Goal: Transaction & Acquisition: Book appointment/travel/reservation

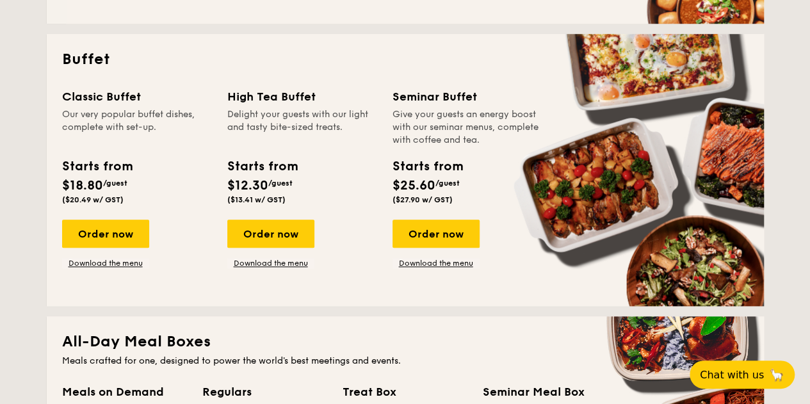
scroll to position [548, 0]
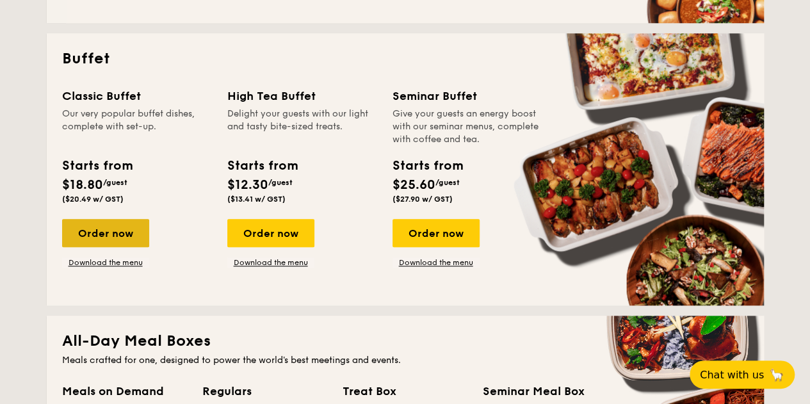
click at [108, 236] on div "Order now" at bounding box center [105, 233] width 87 height 28
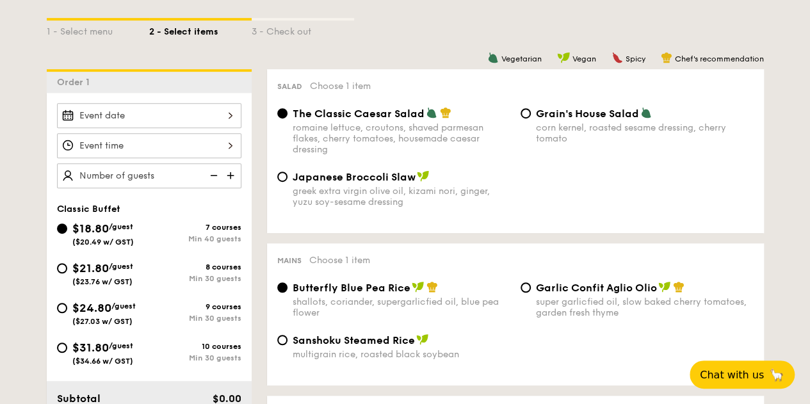
scroll to position [293, 0]
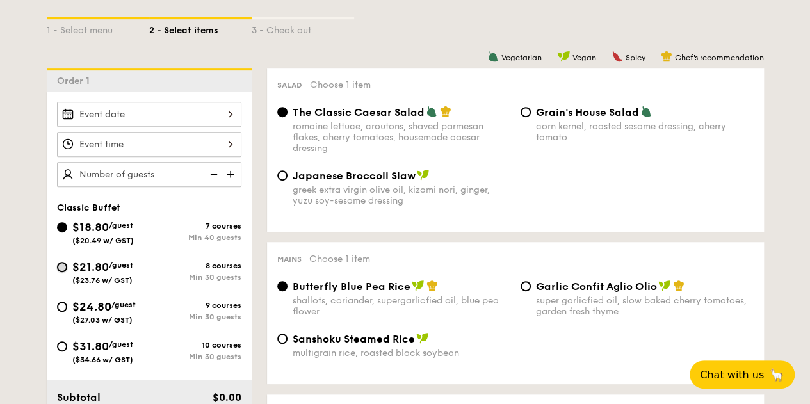
click at [58, 263] on input "$21.80 /guest ($23.76 w/ GST) 8 courses Min 30 guests" at bounding box center [62, 267] width 10 height 10
radio input "true"
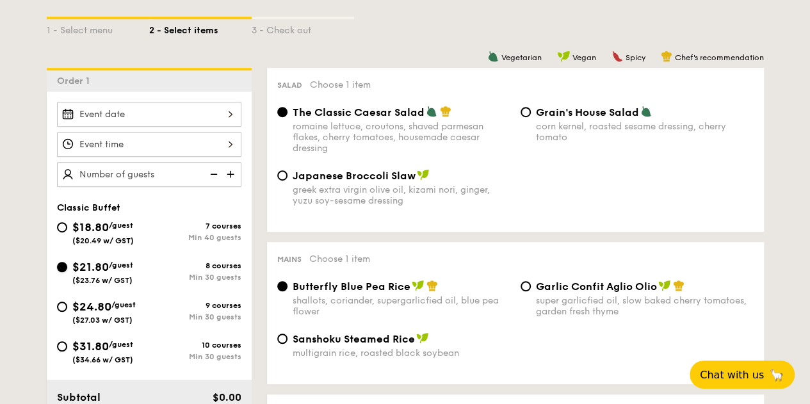
radio input "true"
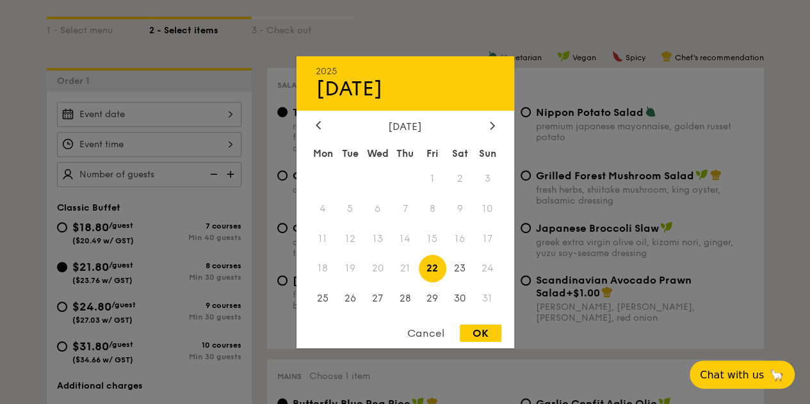
click at [211, 122] on div "2025 Aug [DATE] Tue Wed Thu Fri Sat Sun 1 2 3 4 5 6 7 8 9 10 11 12 13 14 15 16 …" at bounding box center [149, 114] width 184 height 25
click at [466, 300] on span "30" at bounding box center [460, 299] width 28 height 28
click at [496, 331] on div "OK" at bounding box center [481, 333] width 42 height 17
type input "[DATE]"
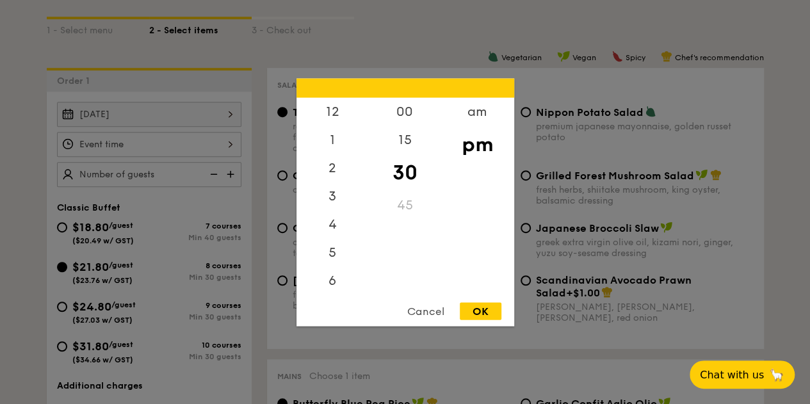
click at [165, 143] on div "12 1 2 3 4 5 6 7 8 9 10 11 00 15 30 45 am pm Cancel OK" at bounding box center [149, 144] width 184 height 25
click at [320, 272] on div "11" at bounding box center [332, 279] width 72 height 28
click at [328, 279] on div "11" at bounding box center [332, 279] width 72 height 28
click at [461, 121] on div "am" at bounding box center [477, 115] width 72 height 37
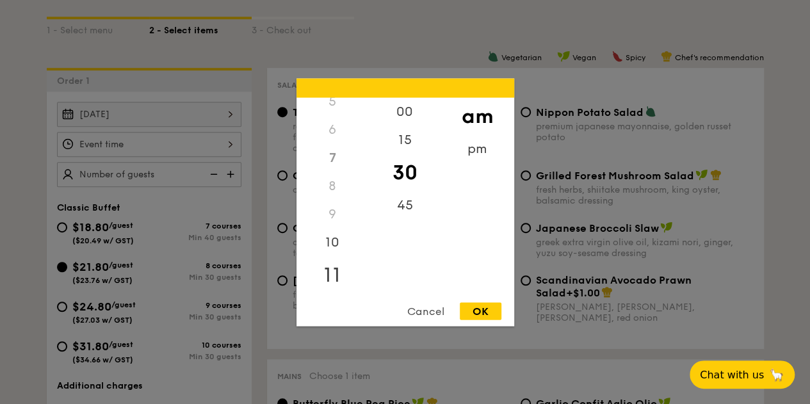
click at [335, 274] on div "11" at bounding box center [332, 274] width 72 height 37
click at [408, 123] on div "00" at bounding box center [405, 115] width 72 height 37
click at [485, 304] on div "OK" at bounding box center [481, 310] width 42 height 17
type input "11:00AM"
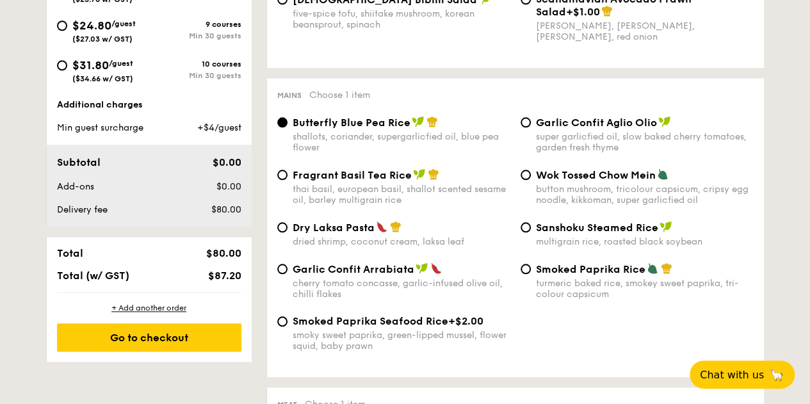
scroll to position [575, 0]
type input "35 guests"
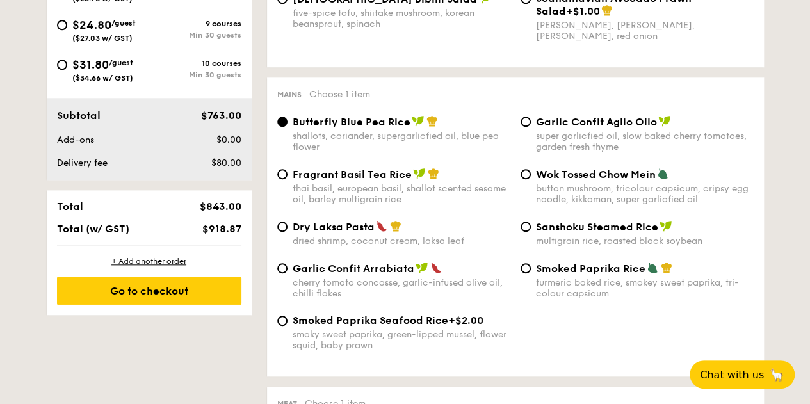
click at [383, 181] on span "Fragrant Basil Tea Rice" at bounding box center [352, 174] width 119 height 12
click at [288, 179] on input "Fragrant Basil Tea Rice thai basil, european basil, shallot scented sesame oil,…" at bounding box center [282, 174] width 10 height 10
radio input "true"
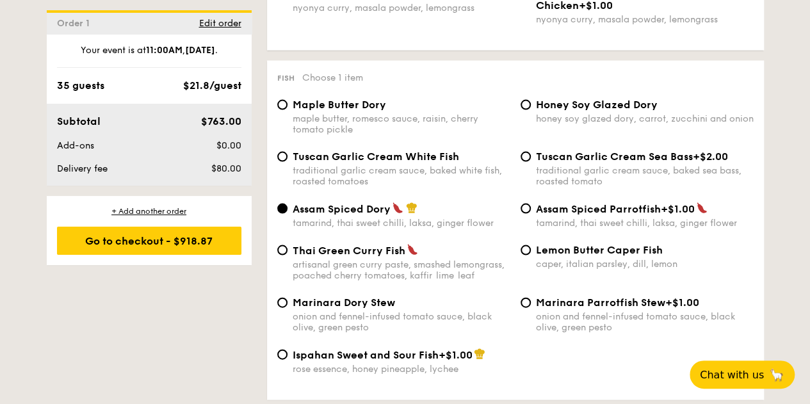
scroll to position [1235, 0]
click at [359, 186] on div "traditional garlic cream sauce, baked white fish, roasted tomatoes" at bounding box center [402, 176] width 218 height 22
click at [288, 161] on input "Tuscan Garlic Cream White Fish traditional garlic cream sauce, baked white fish…" at bounding box center [282, 156] width 10 height 10
radio input "true"
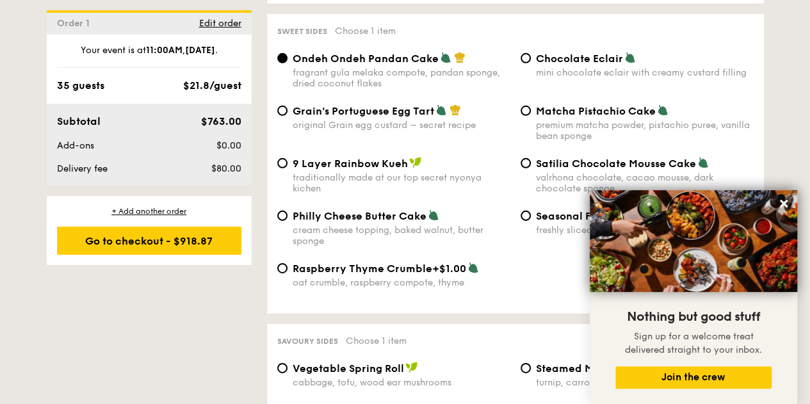
scroll to position [1917, 0]
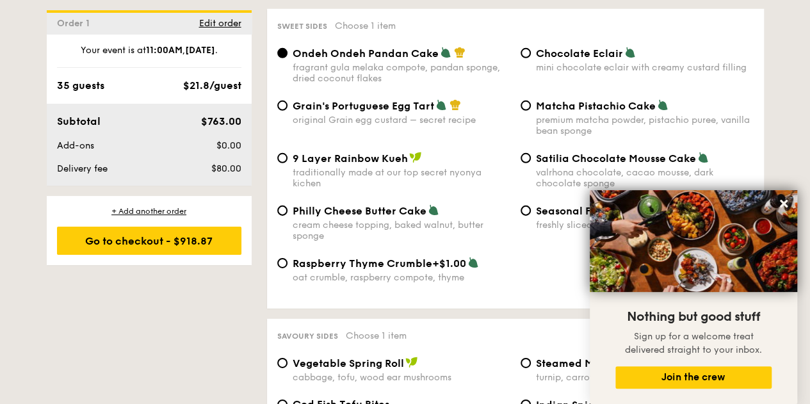
click at [572, 136] on div "premium matcha powder, pistachio puree, vanilla bean sponge" at bounding box center [645, 126] width 218 height 22
click at [531, 111] on input "Matcha Pistachio Cake premium matcha powder, pistachio puree, vanilla bean spon…" at bounding box center [526, 106] width 10 height 10
radio input "true"
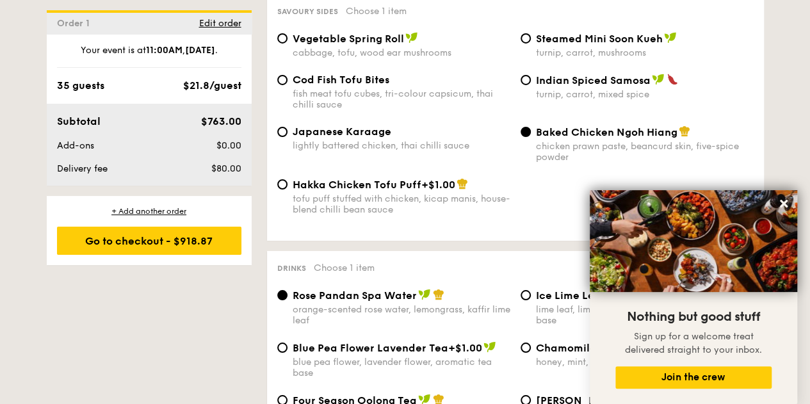
scroll to position [2256, 0]
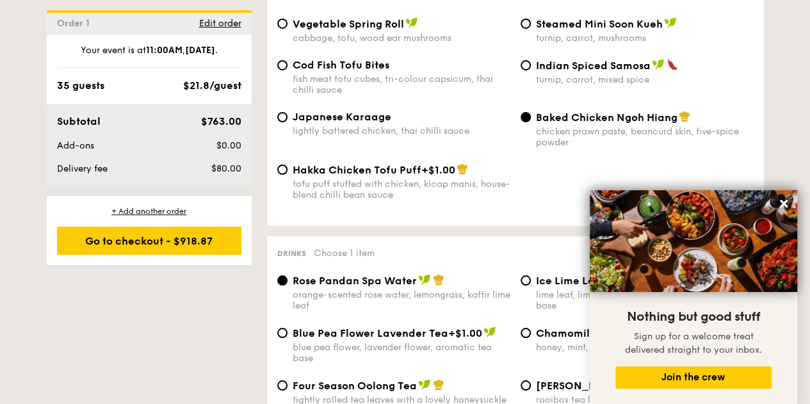
click at [316, 95] on div "fish meat tofu cubes, tri-colour capsicum, thai chilli sauce" at bounding box center [402, 85] width 218 height 22
click at [288, 70] on input "Cod Fish Tofu Bites fish meat tofu cubes, tri-colour capsicum, thai chilli sauce" at bounding box center [282, 65] width 10 height 10
radio input "true"
click at [576, 163] on div "Japanese Karaage lightly battered chicken, thai chilli sauce Baked Chicken Ngoh…" at bounding box center [515, 137] width 487 height 53
click at [532, 140] on div "Baked Chicken Ngoh Hiang chicken prawn paste, beancurd skin, five-spice powder" at bounding box center [637, 129] width 243 height 37
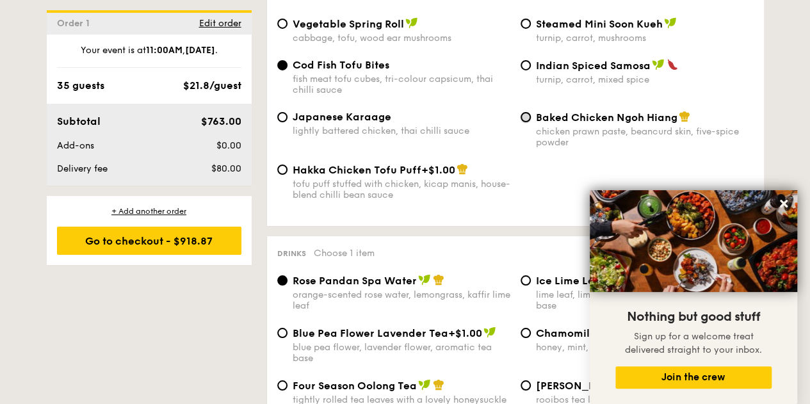
click at [525, 122] on input "Baked Chicken Ngoh Hiang chicken prawn paste, beancurd skin, five-spice powder" at bounding box center [526, 117] width 10 height 10
radio input "true"
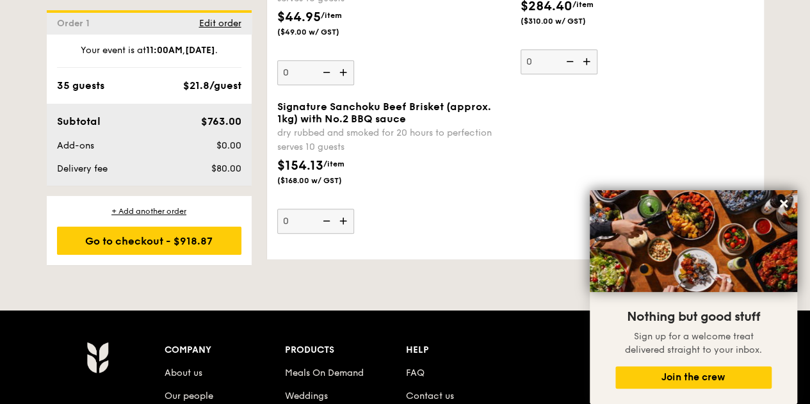
scroll to position [2873, 0]
